Goal: Information Seeking & Learning: Learn about a topic

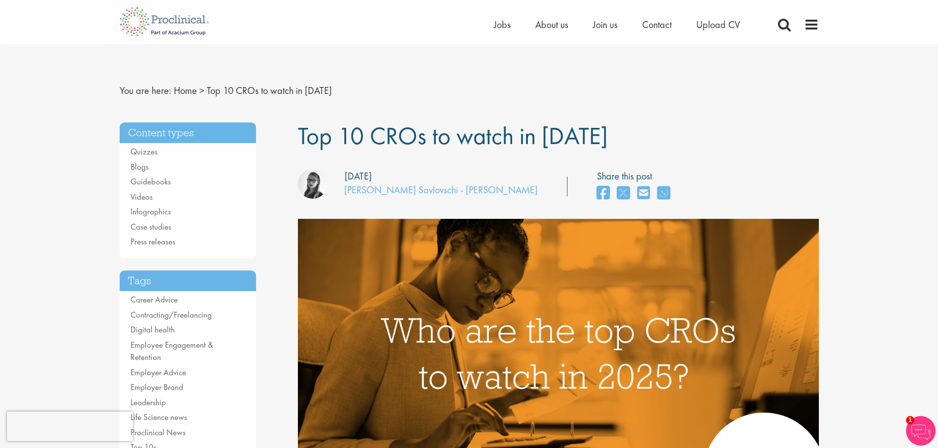
click at [630, 132] on h1 "Top 10 CROs to watch in [DATE]" at bounding box center [558, 136] width 521 height 27
click at [422, 123] on span "Top 10 CROs to watch in [DATE]" at bounding box center [453, 136] width 310 height 32
click at [422, 124] on span "Top 10 CROs to watch in [DATE]" at bounding box center [453, 136] width 310 height 32
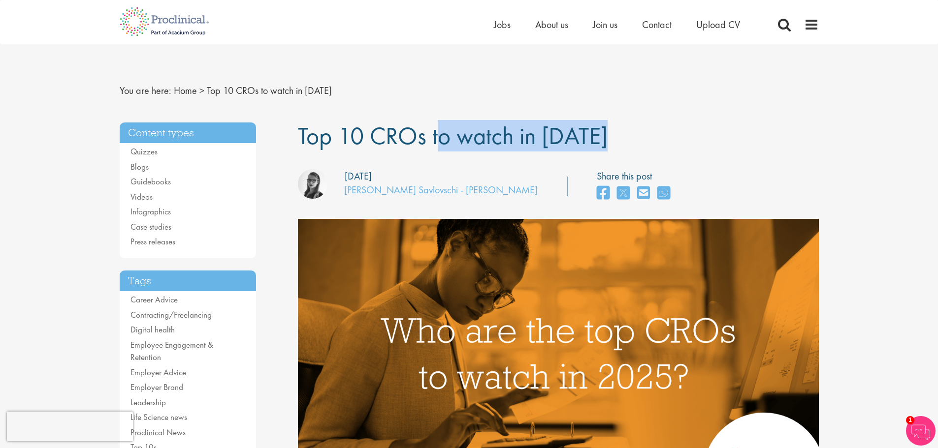
click at [422, 124] on span "Top 10 CROs to watch in [DATE]" at bounding box center [453, 136] width 310 height 32
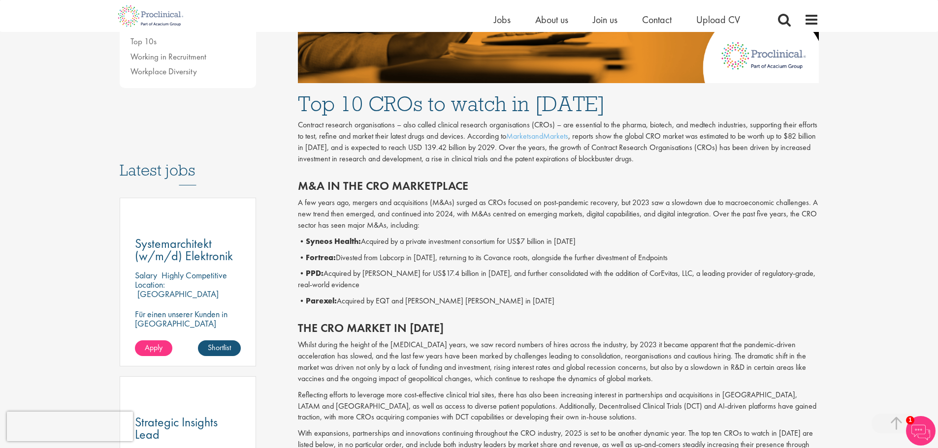
click at [798, 271] on p "• PPD: Acquired by [PERSON_NAME] for US$17.4 billion in [DATE], and further con…" at bounding box center [558, 279] width 521 height 23
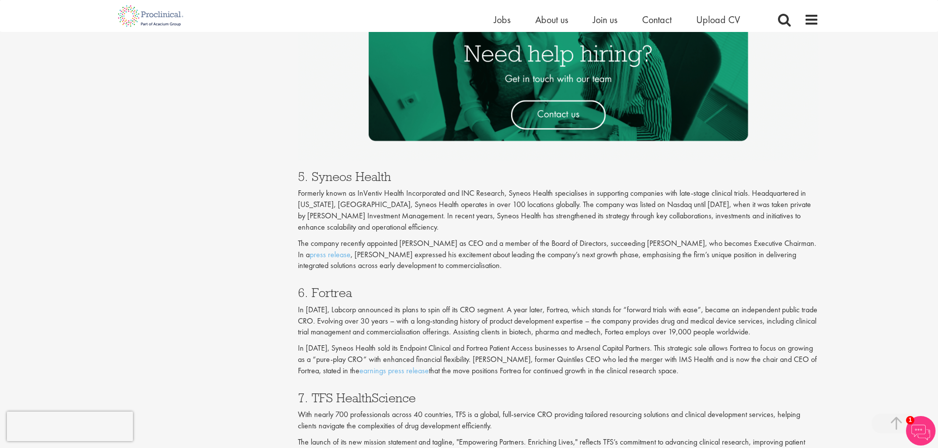
scroll to position [919, 0]
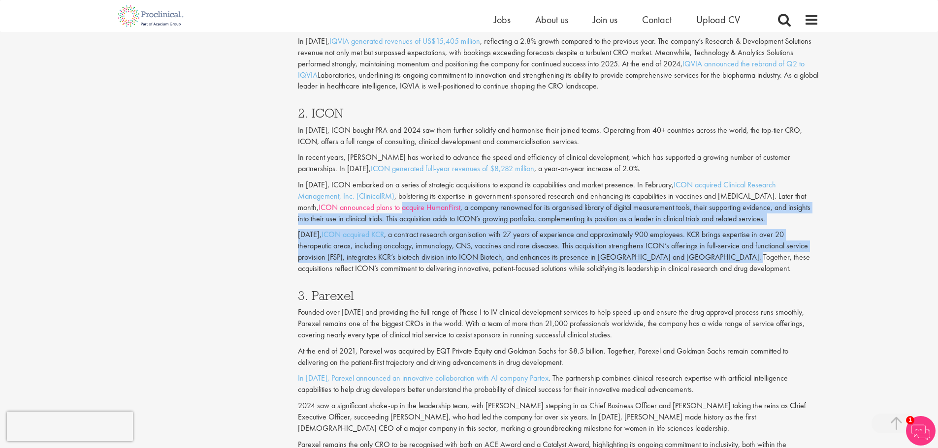
drag, startPoint x: 703, startPoint y: 259, endPoint x: 393, endPoint y: 205, distance: 314.9
click at [392, 208] on div "2. ICON In [DATE], ICON bought PRA and 2024 saw them further solidify and harmo…" at bounding box center [558, 188] width 536 height 183
click at [561, 224] on p "In [DATE], ICON embarked on a series of strategic acquisitions to expand its ca…" at bounding box center [558, 202] width 521 height 45
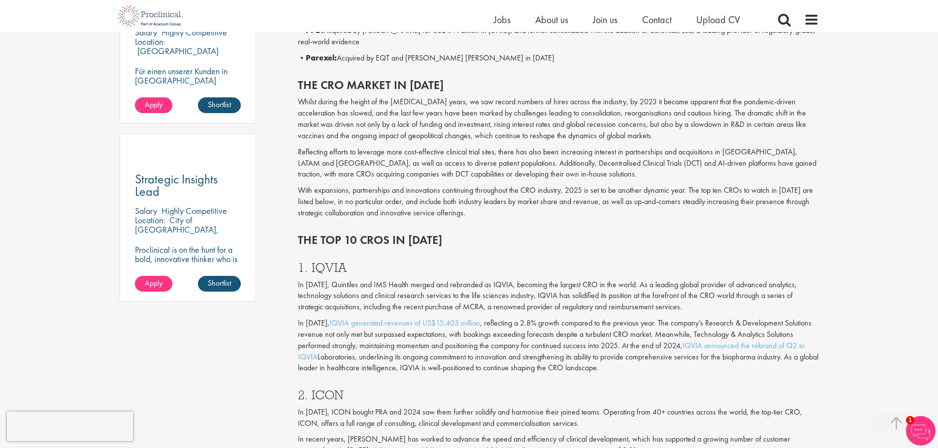
scroll to position [656, 0]
